Goal: Register for event/course

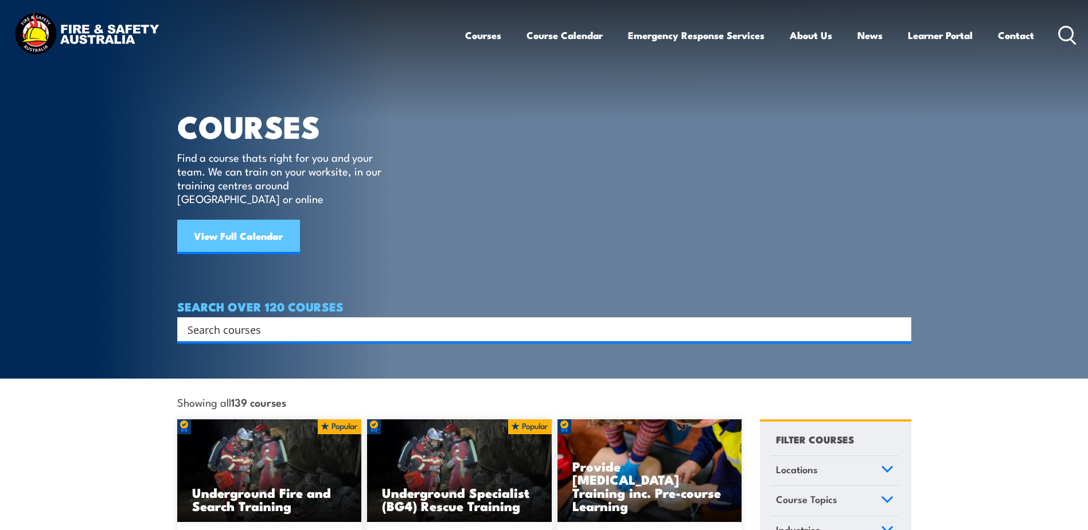
click at [215, 223] on link "View Full Calendar" at bounding box center [238, 237] width 123 height 34
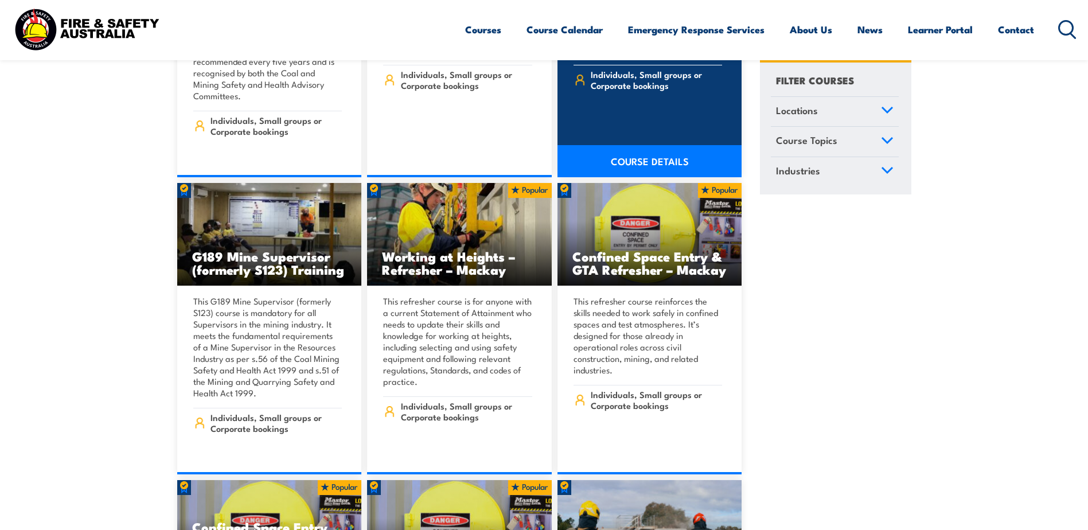
scroll to position [689, 0]
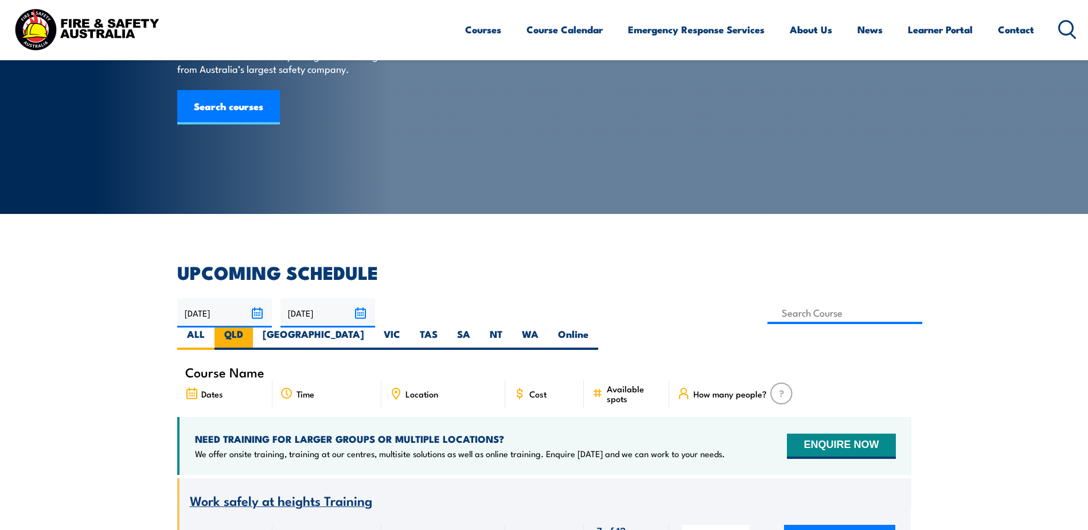
click at [253, 328] on label "QLD" at bounding box center [234, 339] width 38 height 22
click at [251, 328] on input "QLD" at bounding box center [246, 331] width 7 height 7
radio input "true"
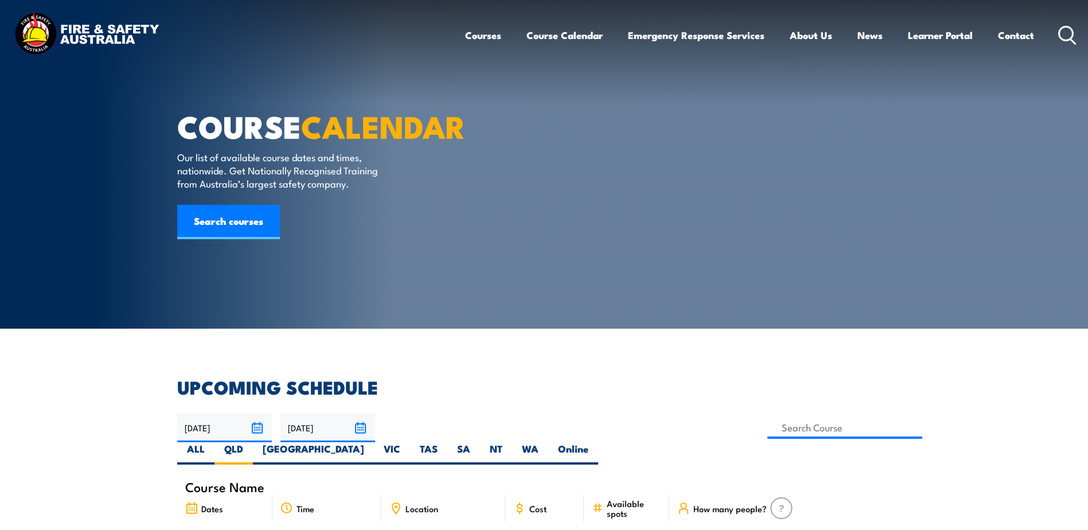
click at [1071, 36] on icon at bounding box center [1068, 35] width 18 height 19
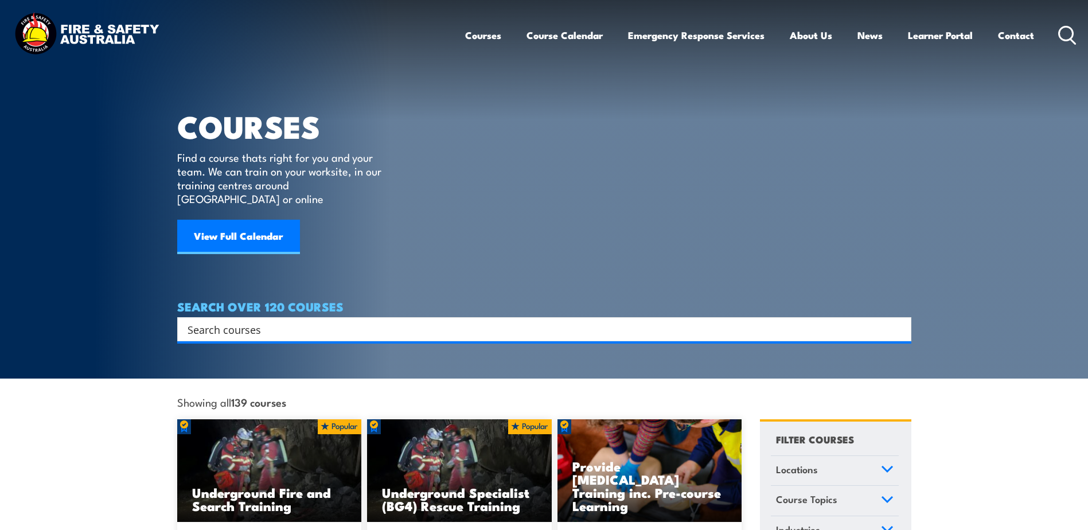
click at [252, 321] on input "Search input" at bounding box center [537, 329] width 699 height 17
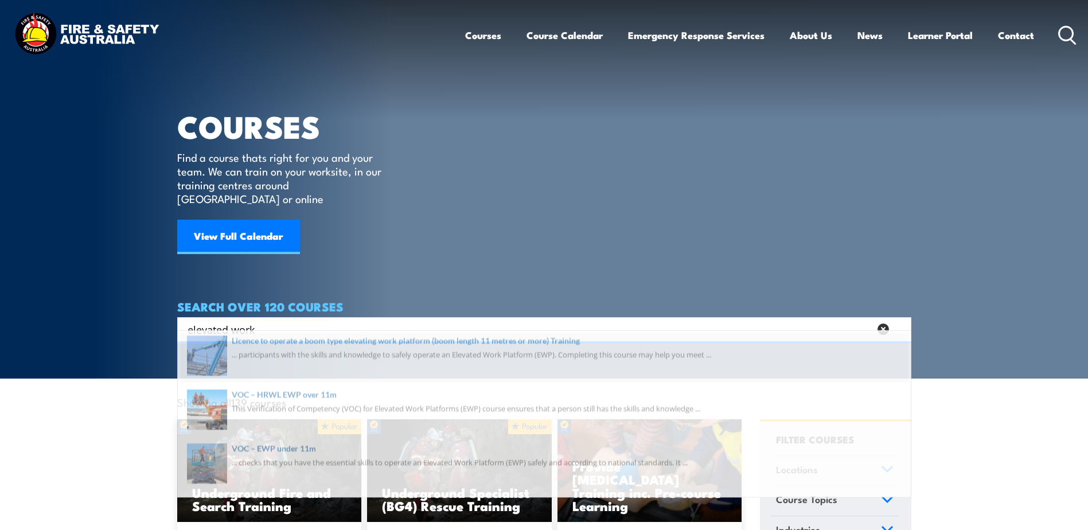
type input "elevated work"
click at [359, 353] on span at bounding box center [545, 364] width 728 height 54
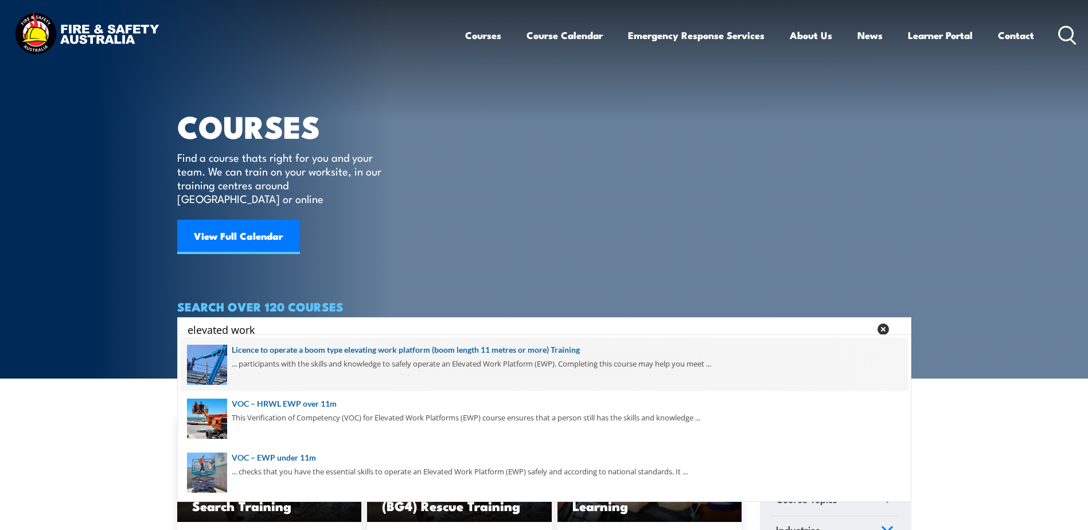
click at [362, 348] on span at bounding box center [545, 364] width 728 height 54
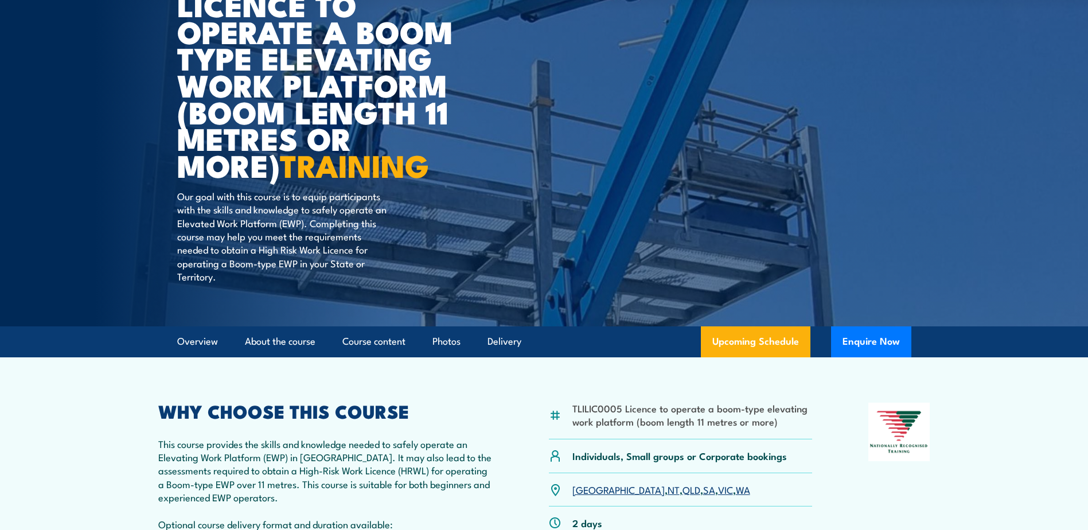
scroll to position [287, 0]
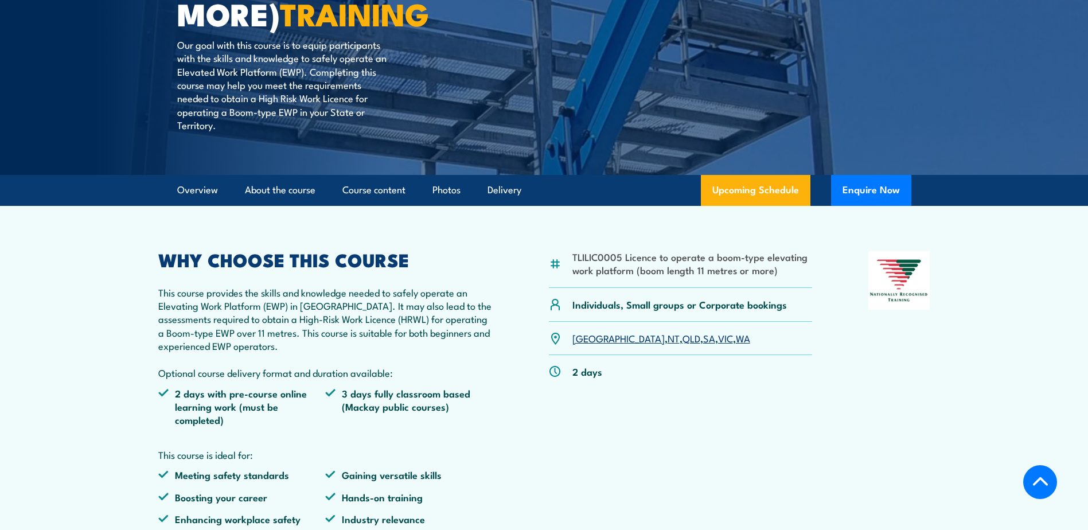
click at [683, 339] on link "QLD" at bounding box center [692, 338] width 18 height 14
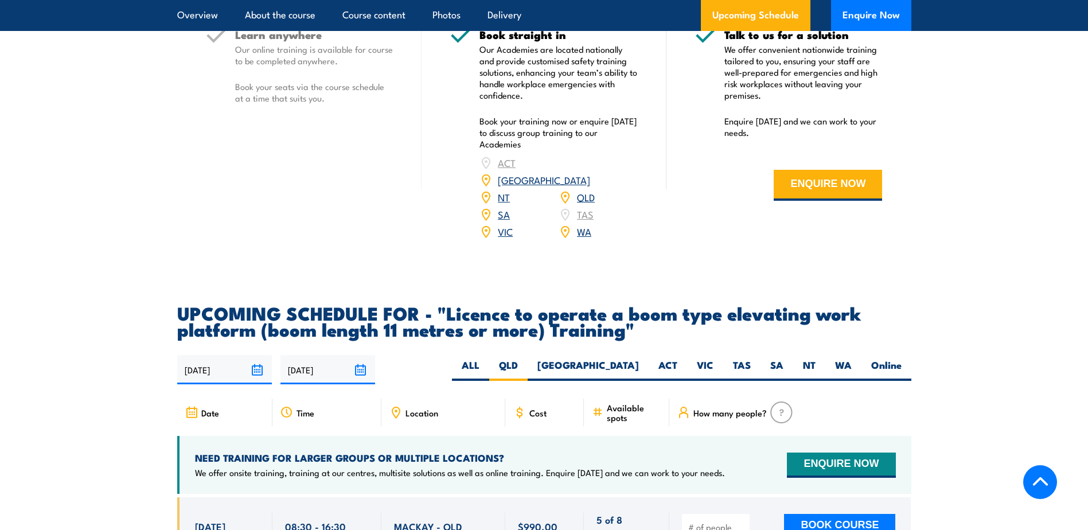
scroll to position [2024, 0]
